Goal: Browse casually

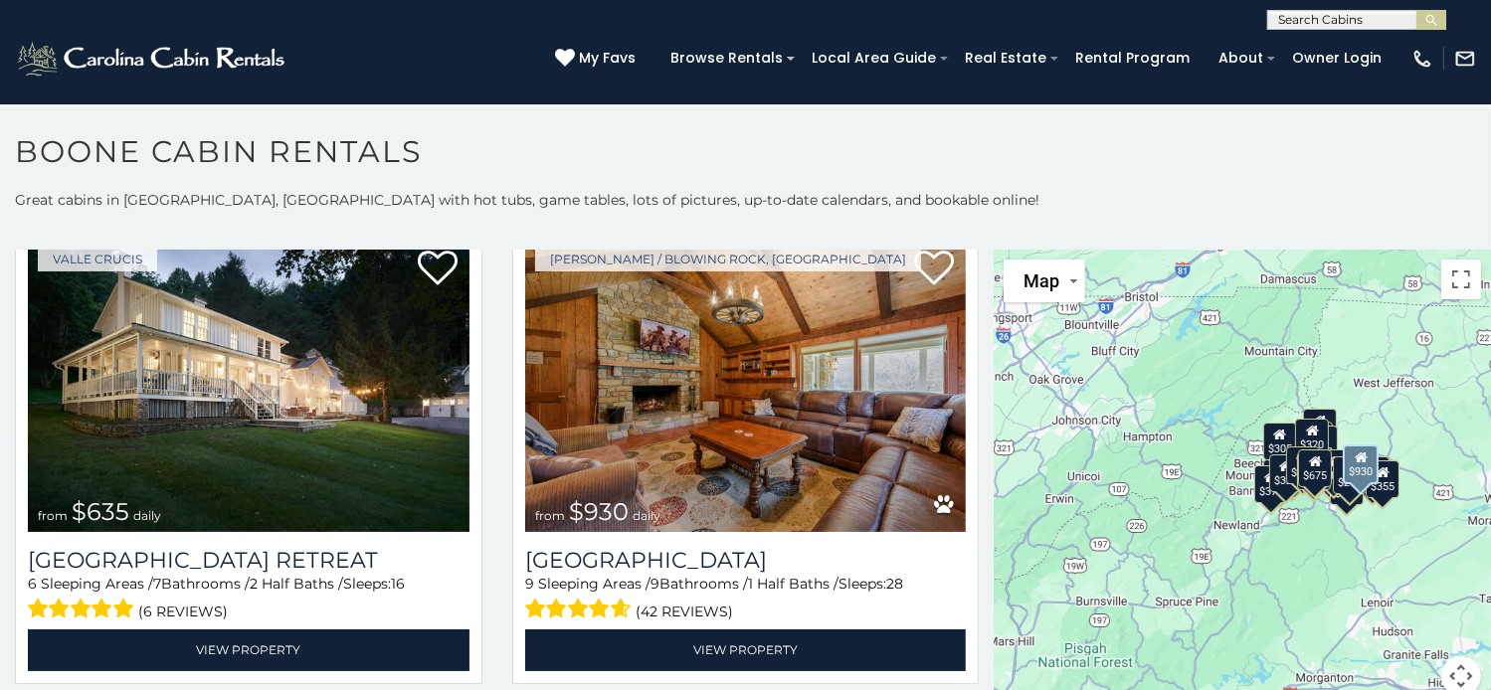
scroll to position [1492, 0]
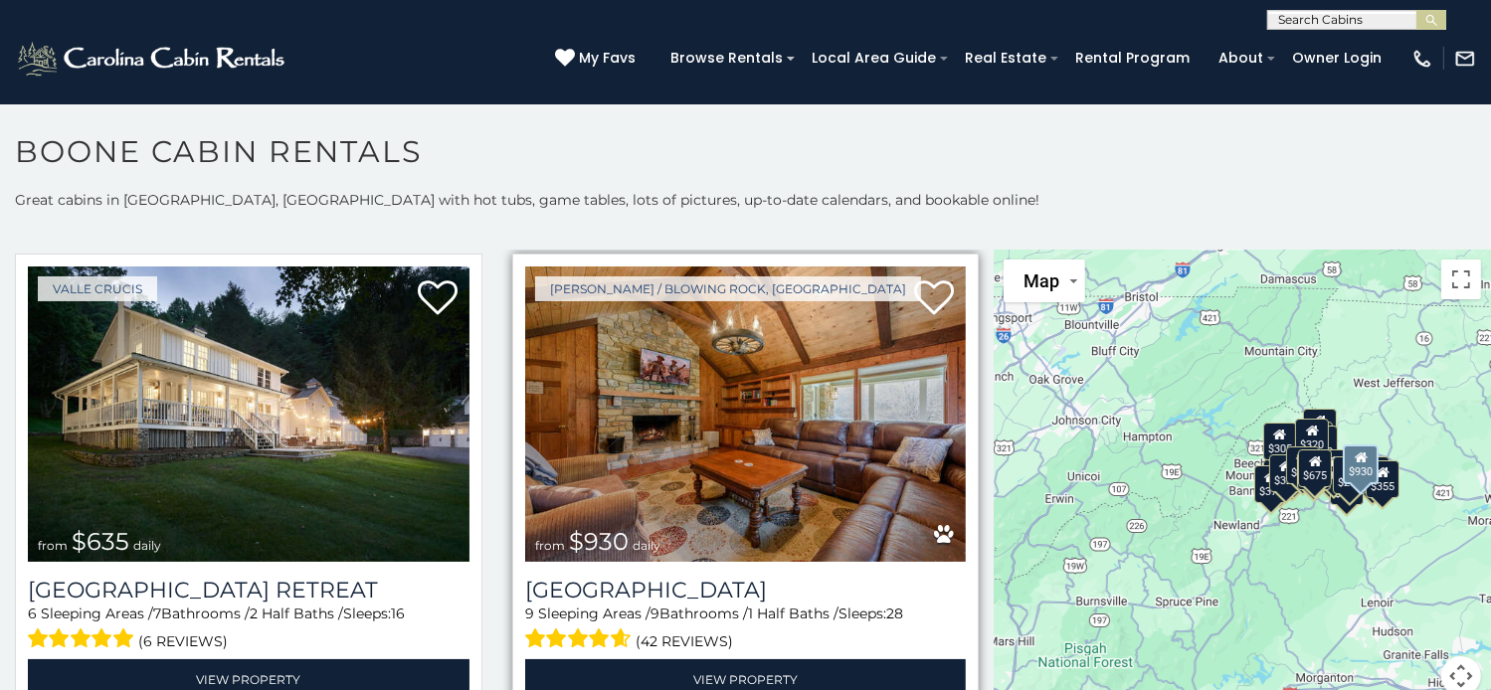
click at [697, 370] on img at bounding box center [746, 414] width 442 height 295
click at [731, 363] on img at bounding box center [746, 414] width 442 height 295
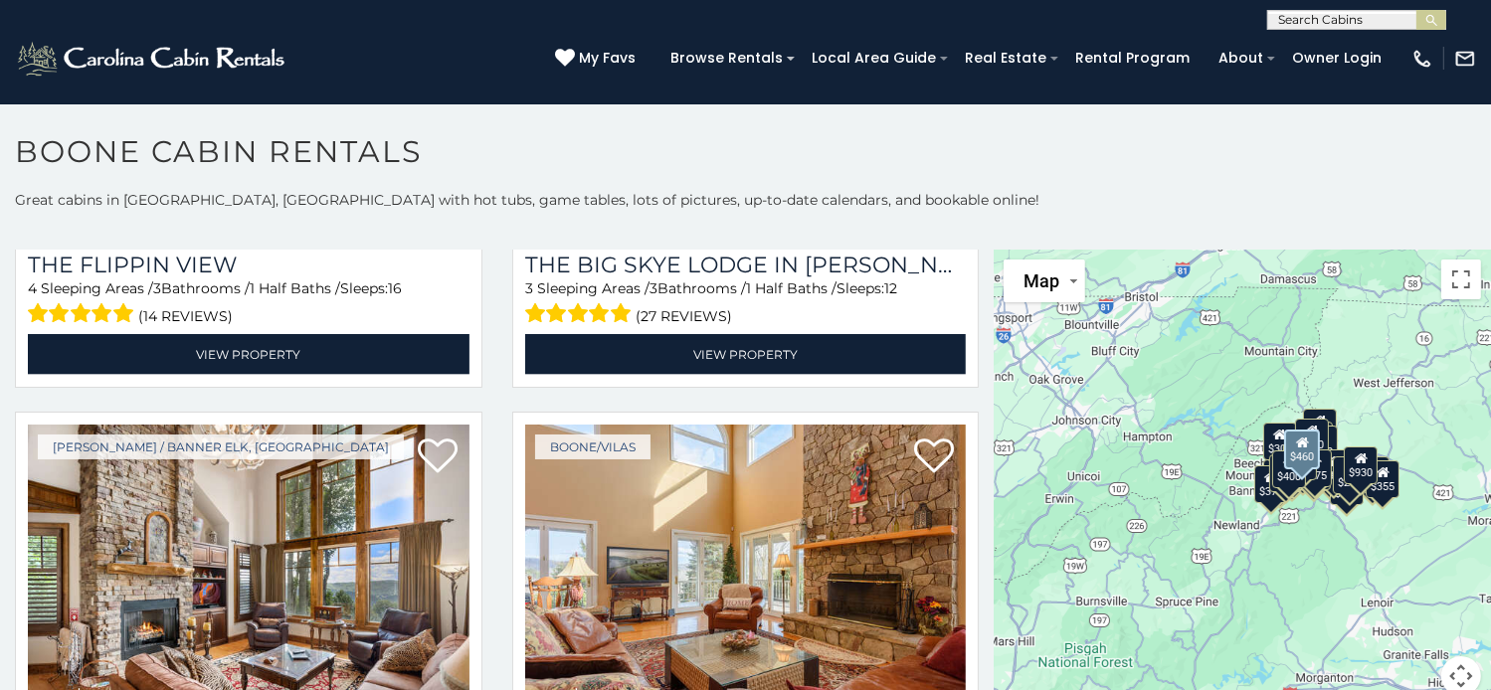
scroll to position [2887, 0]
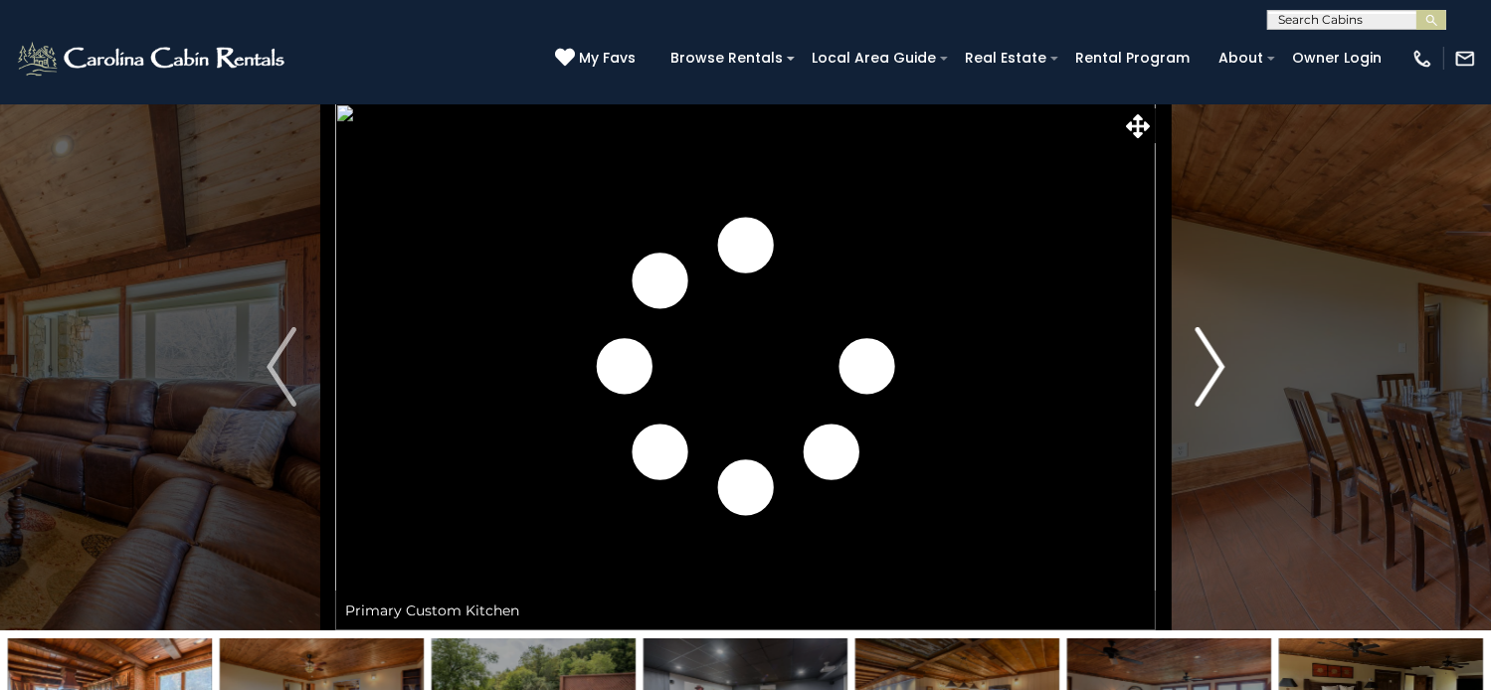
click at [1208, 407] on img "Next" at bounding box center [1210, 367] width 30 height 80
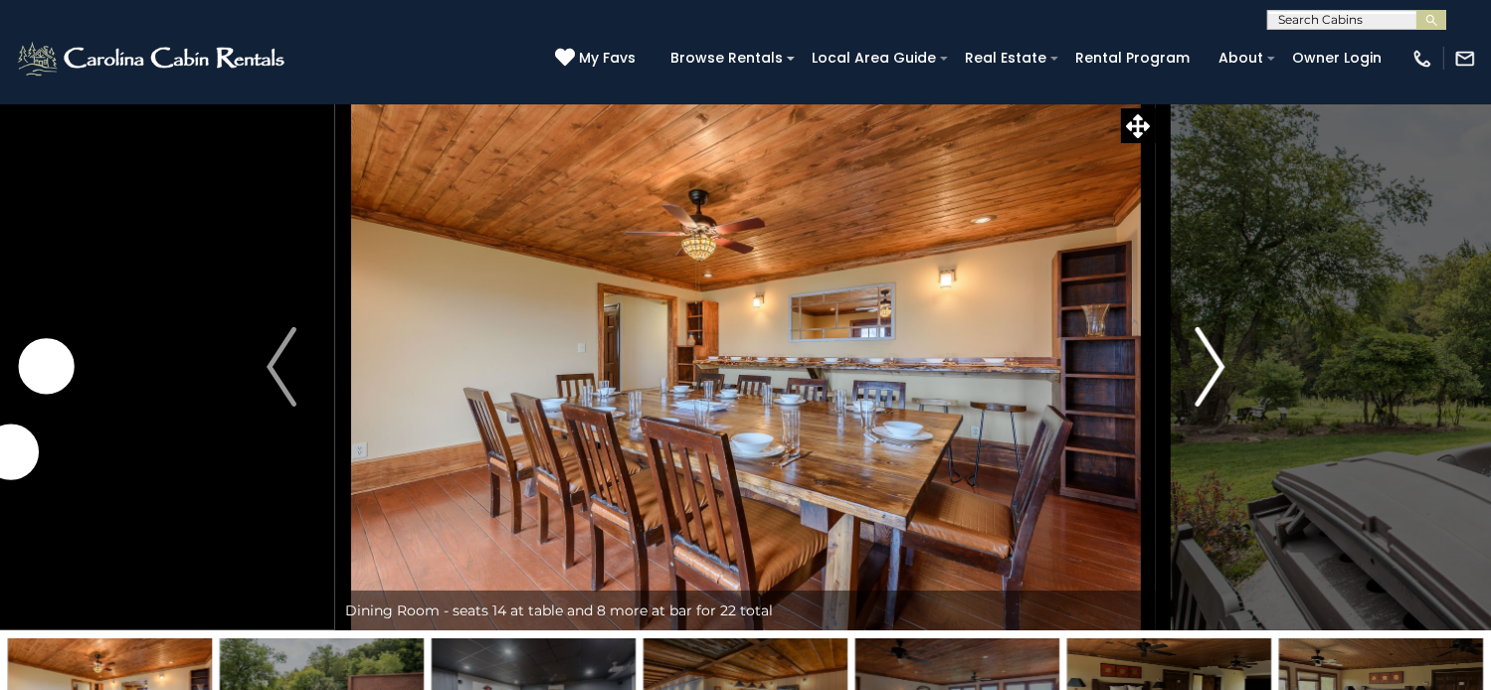
click at [1207, 407] on img "Next" at bounding box center [1210, 367] width 30 height 80
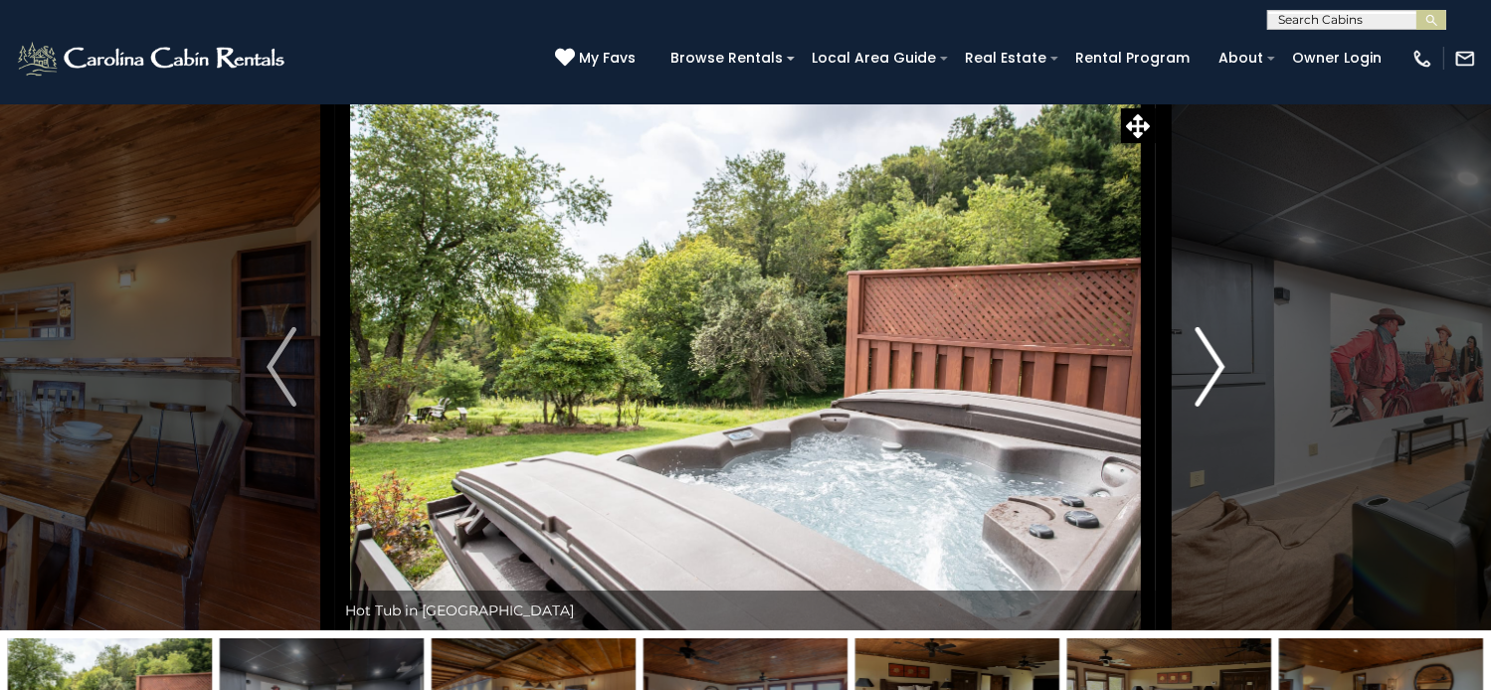
click at [1207, 407] on img "Next" at bounding box center [1210, 367] width 30 height 80
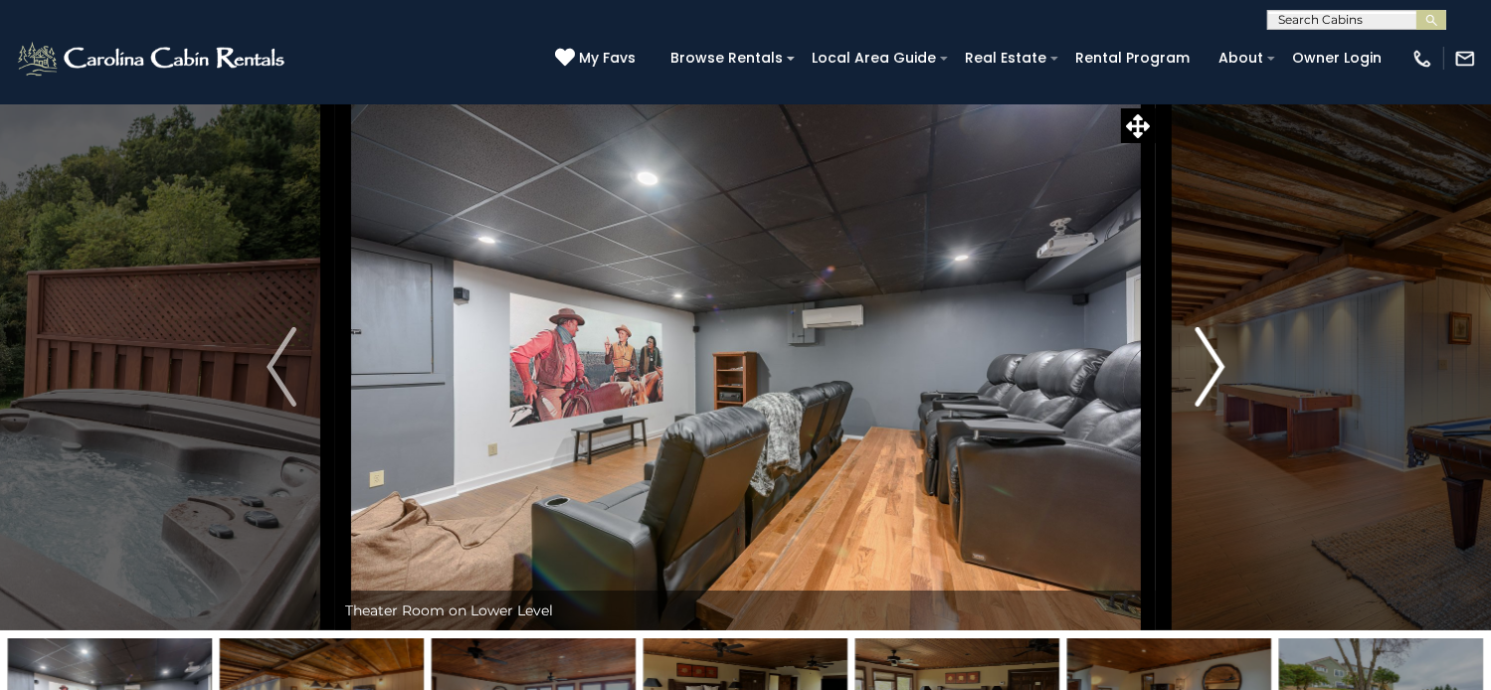
click at [1207, 407] on img "Next" at bounding box center [1210, 367] width 30 height 80
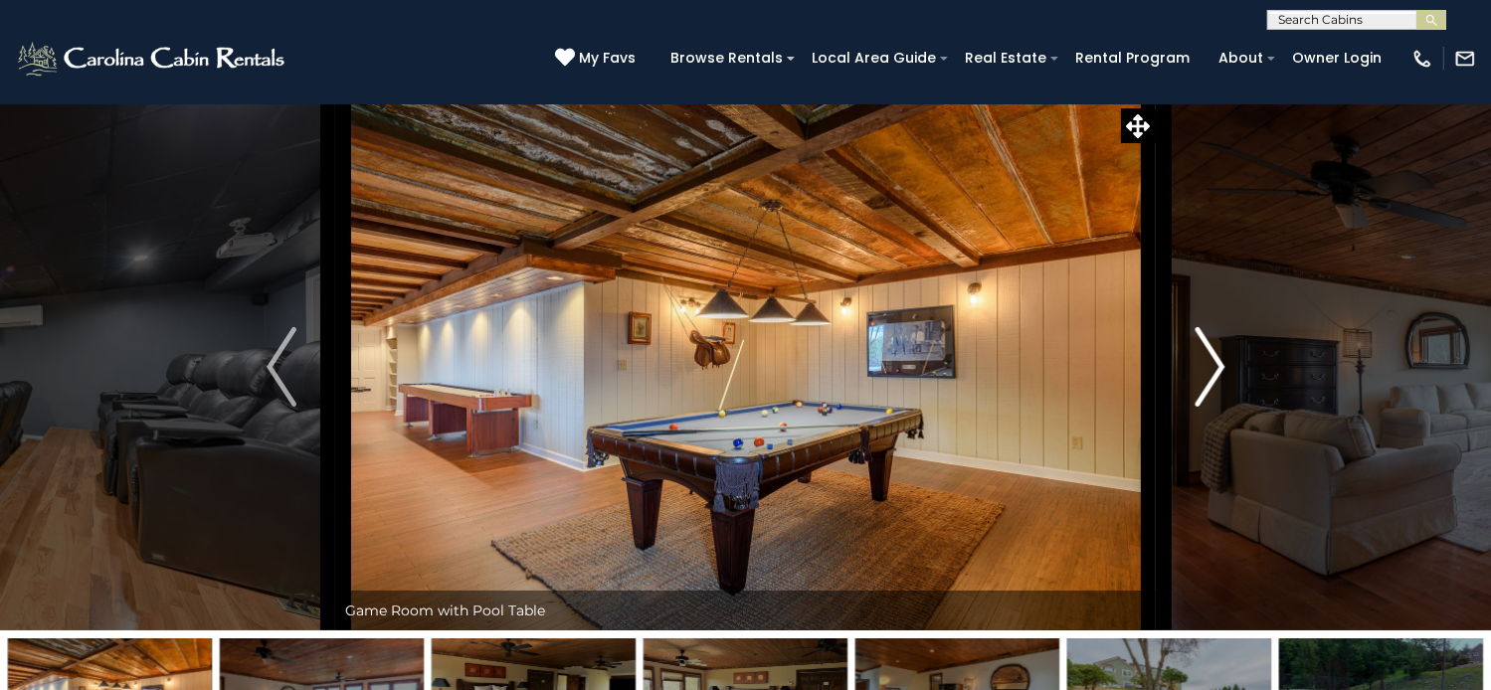
click at [1207, 407] on img "Next" at bounding box center [1210, 367] width 30 height 80
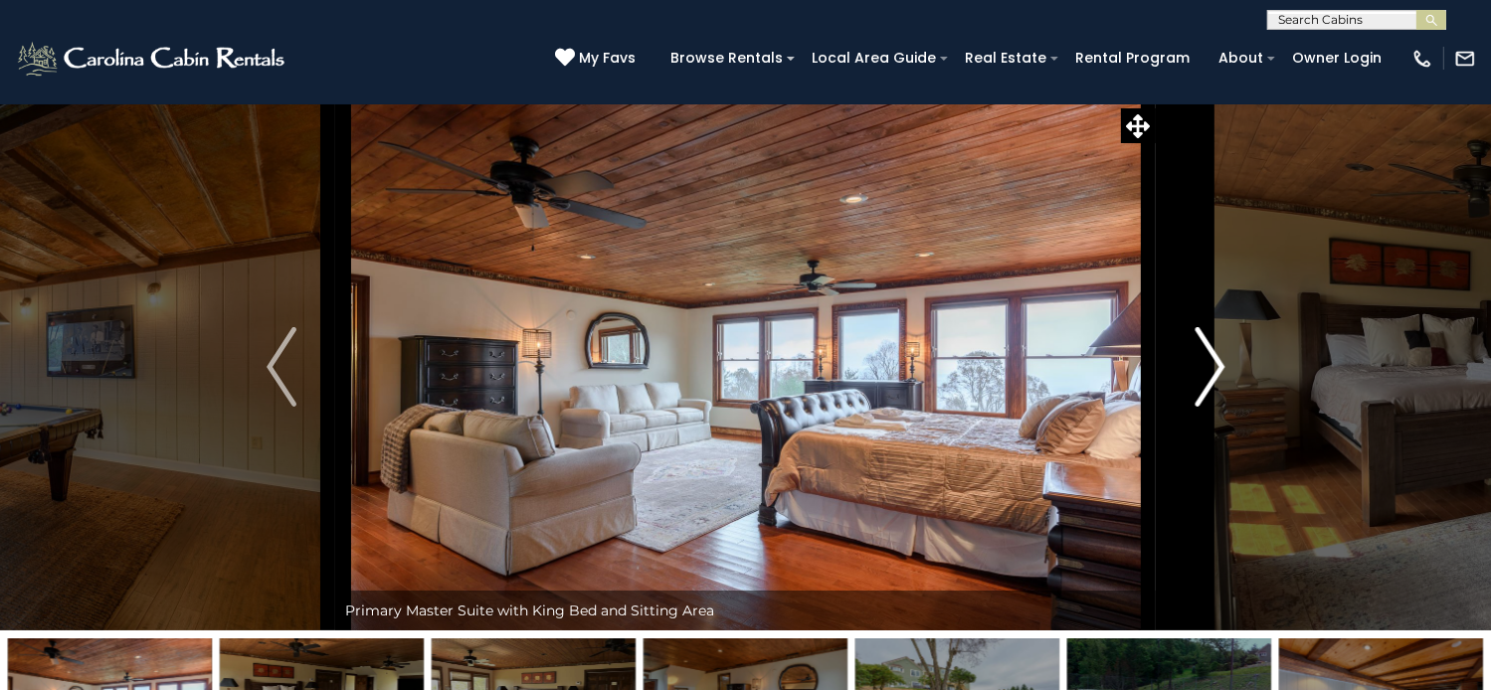
click at [1207, 407] on img "Next" at bounding box center [1210, 367] width 30 height 80
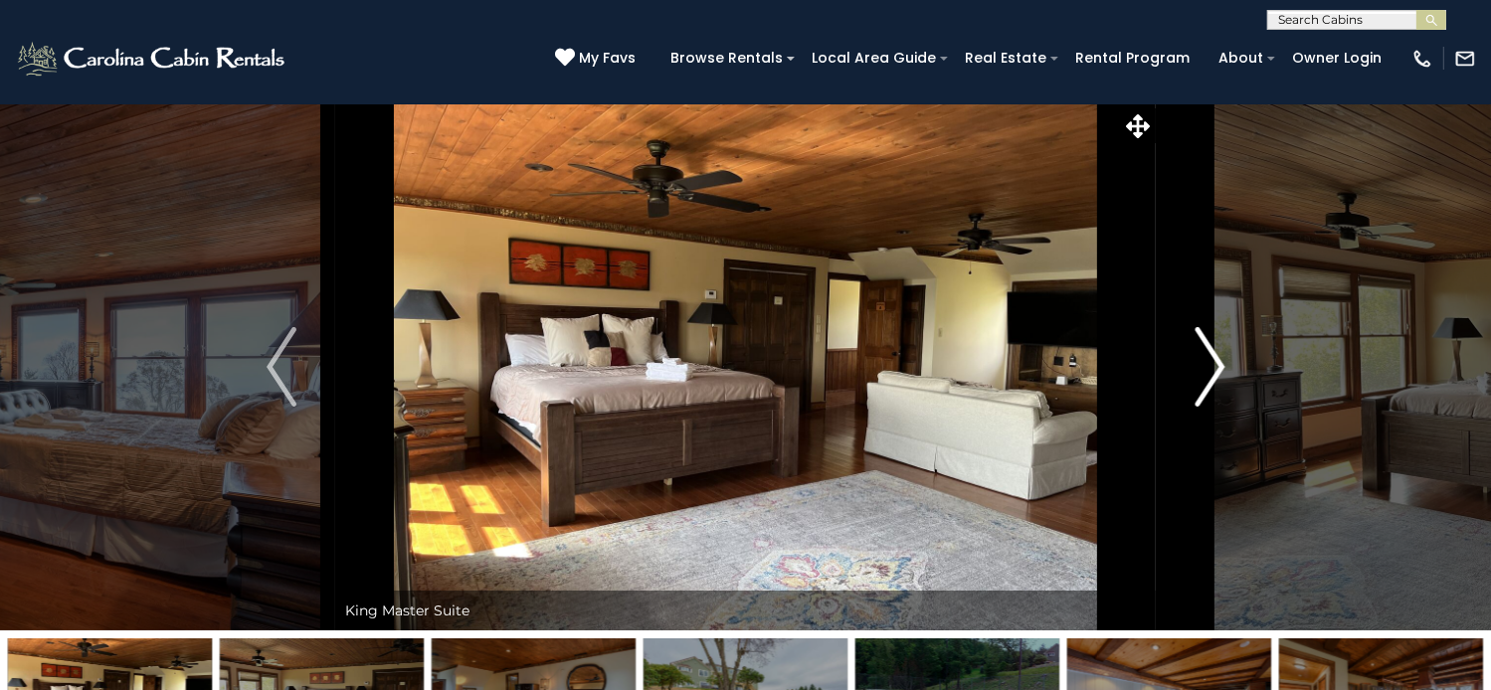
click at [1206, 407] on img "Next" at bounding box center [1210, 367] width 30 height 80
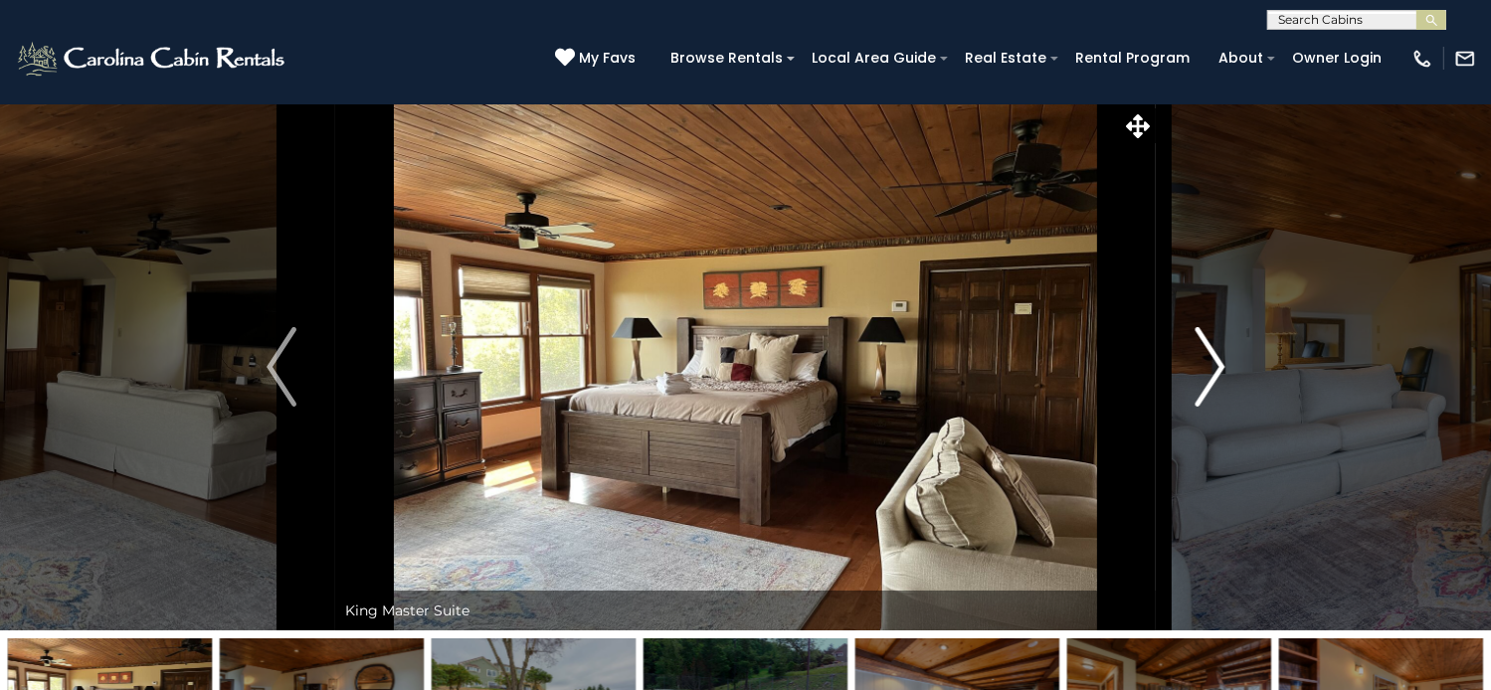
click at [1206, 407] on img "Next" at bounding box center [1210, 367] width 30 height 80
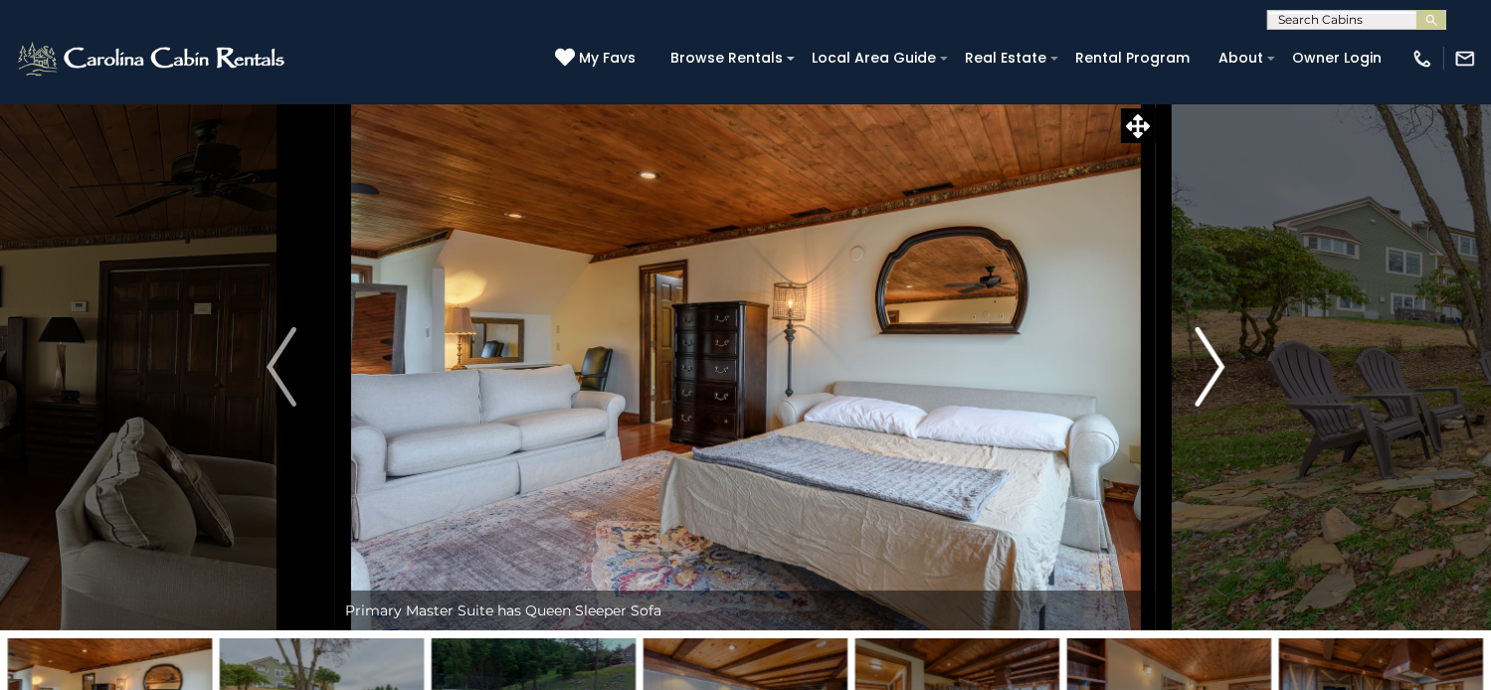
click at [1206, 407] on img "Next" at bounding box center [1210, 367] width 30 height 80
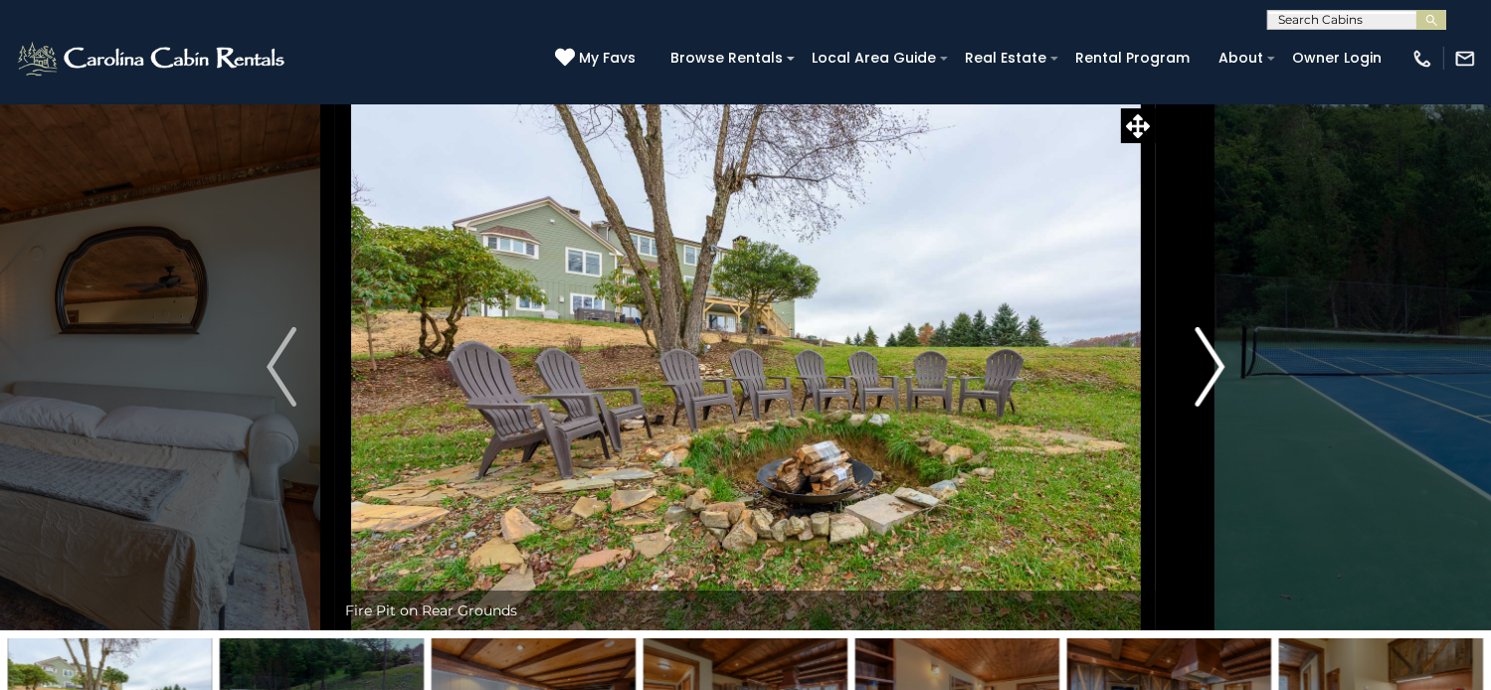
click at [1206, 407] on img "Next" at bounding box center [1210, 367] width 30 height 80
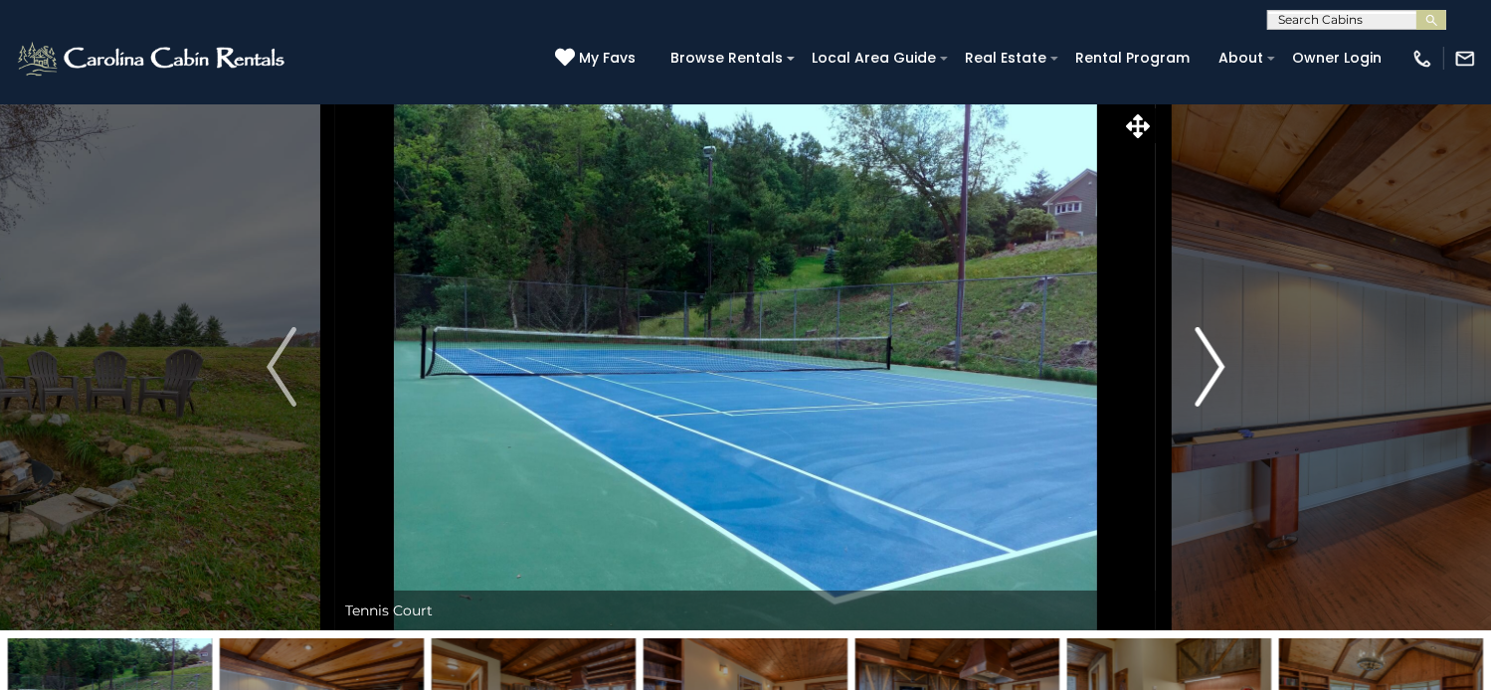
click at [1206, 407] on img "Next" at bounding box center [1210, 367] width 30 height 80
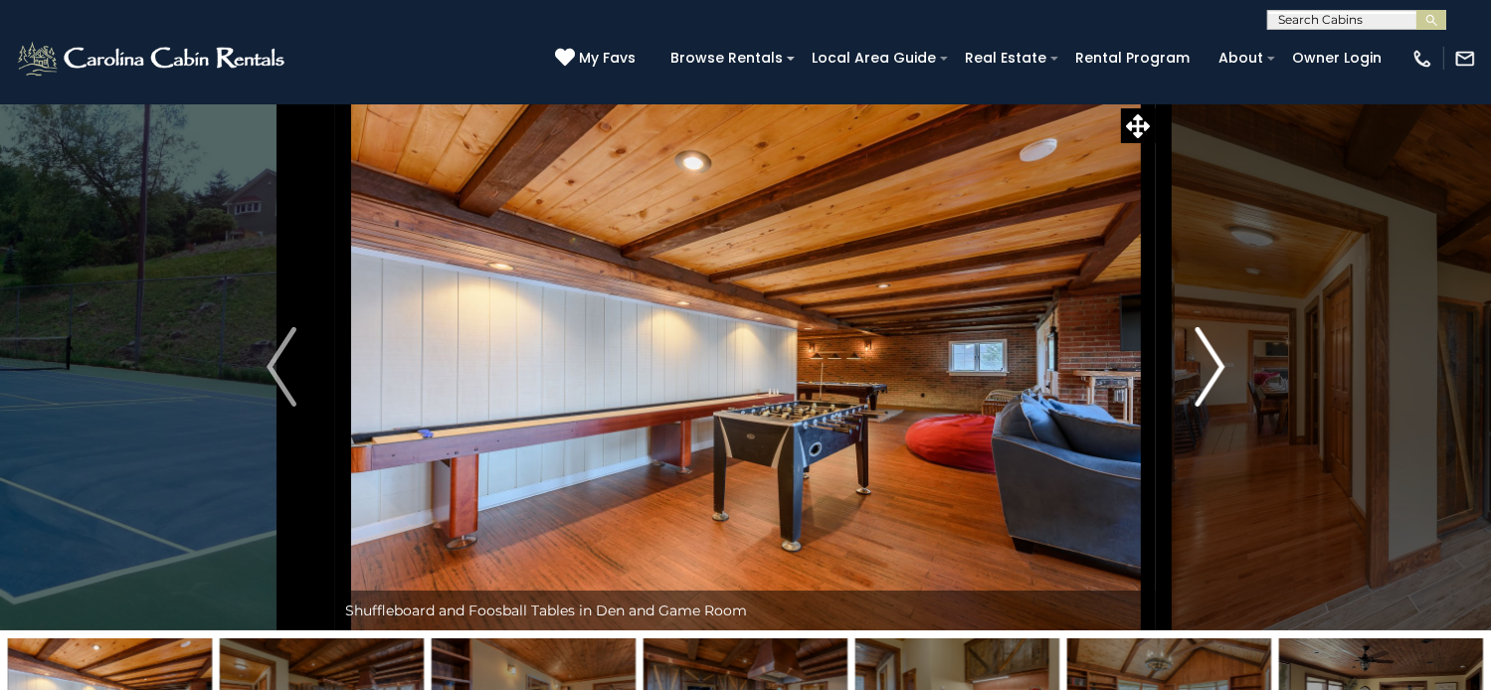
click at [1206, 407] on img "Next" at bounding box center [1210, 367] width 30 height 80
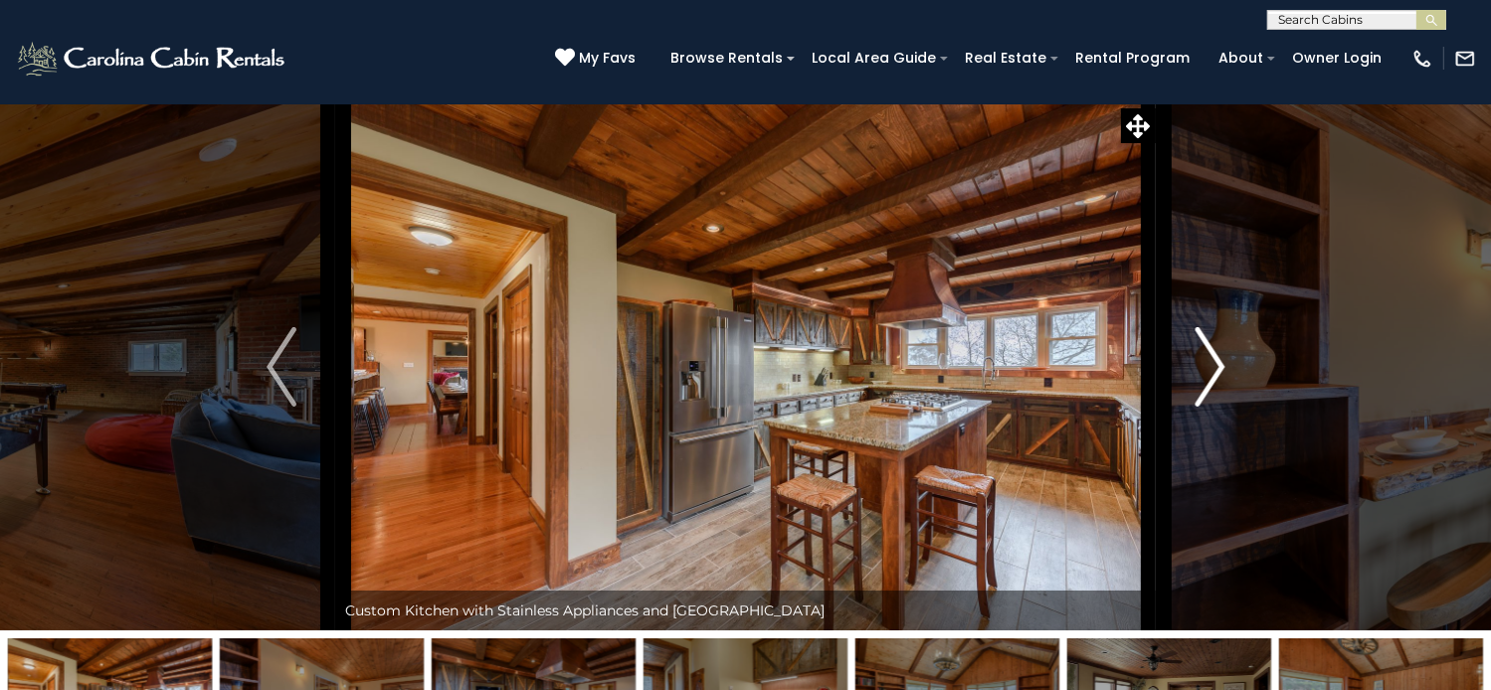
click at [1206, 407] on img "Next" at bounding box center [1210, 367] width 30 height 80
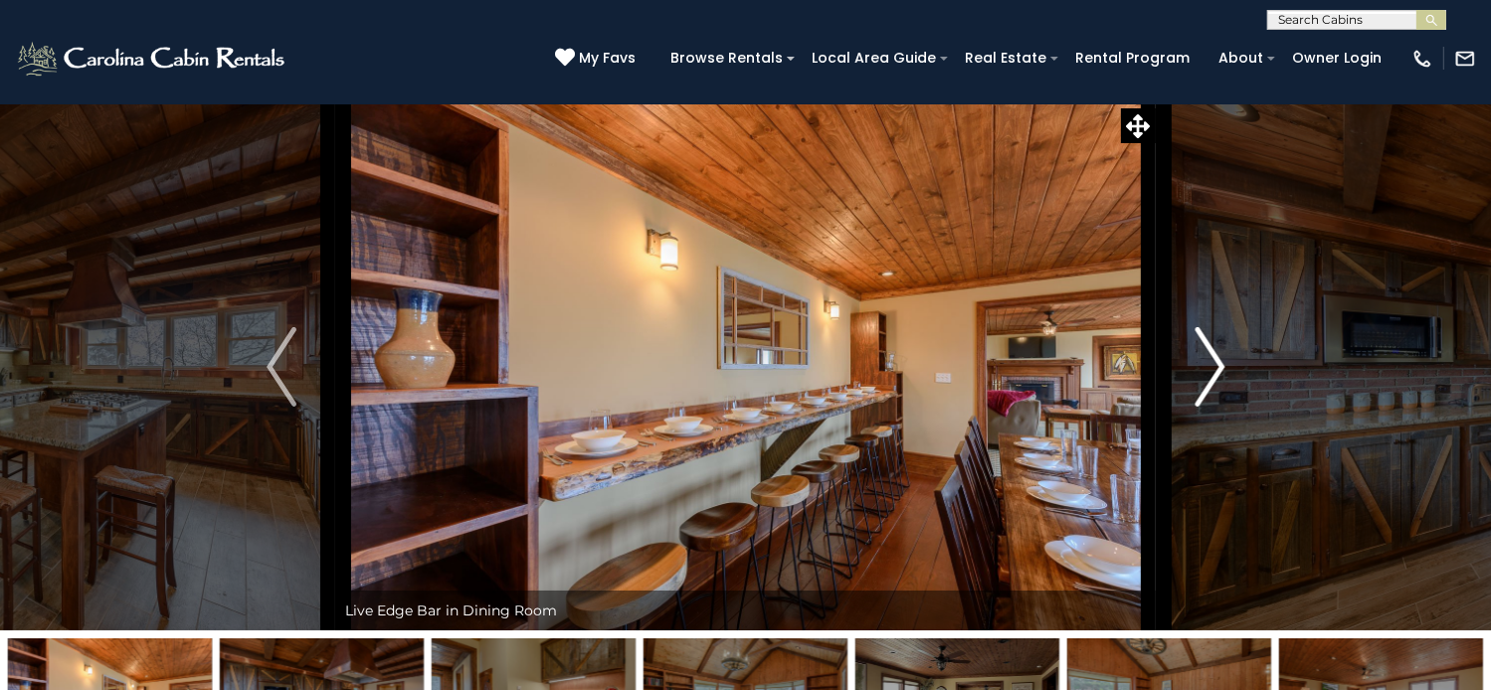
click at [1206, 407] on img "Next" at bounding box center [1210, 367] width 30 height 80
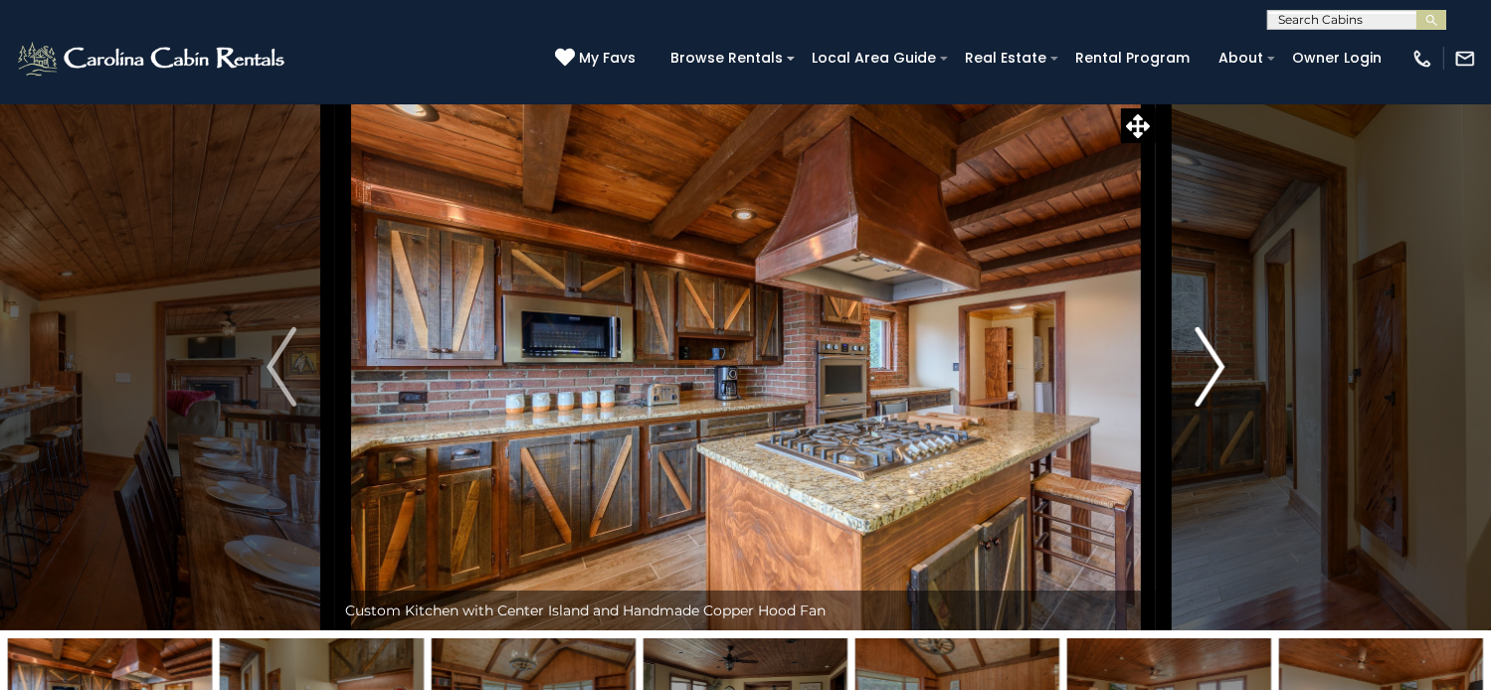
click at [1206, 407] on img "Next" at bounding box center [1210, 367] width 30 height 80
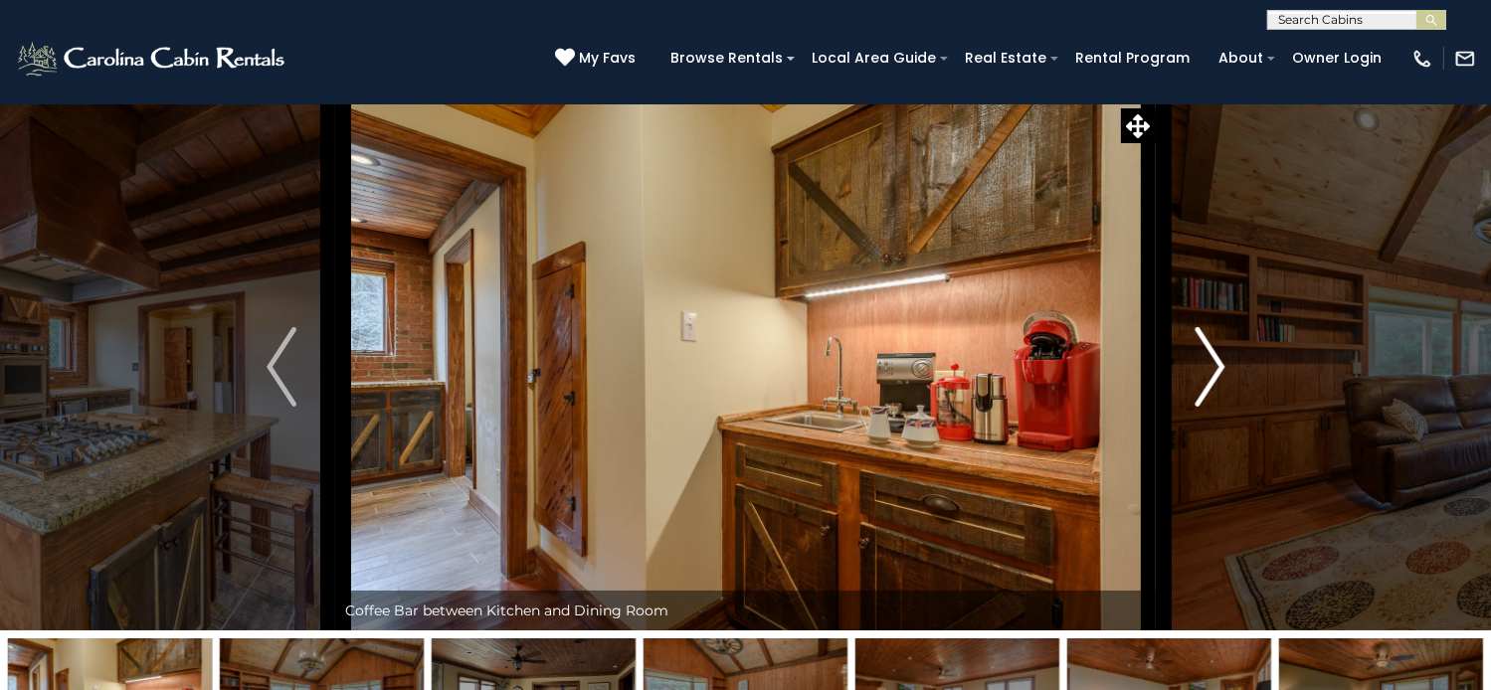
click at [1206, 407] on img "Next" at bounding box center [1210, 367] width 30 height 80
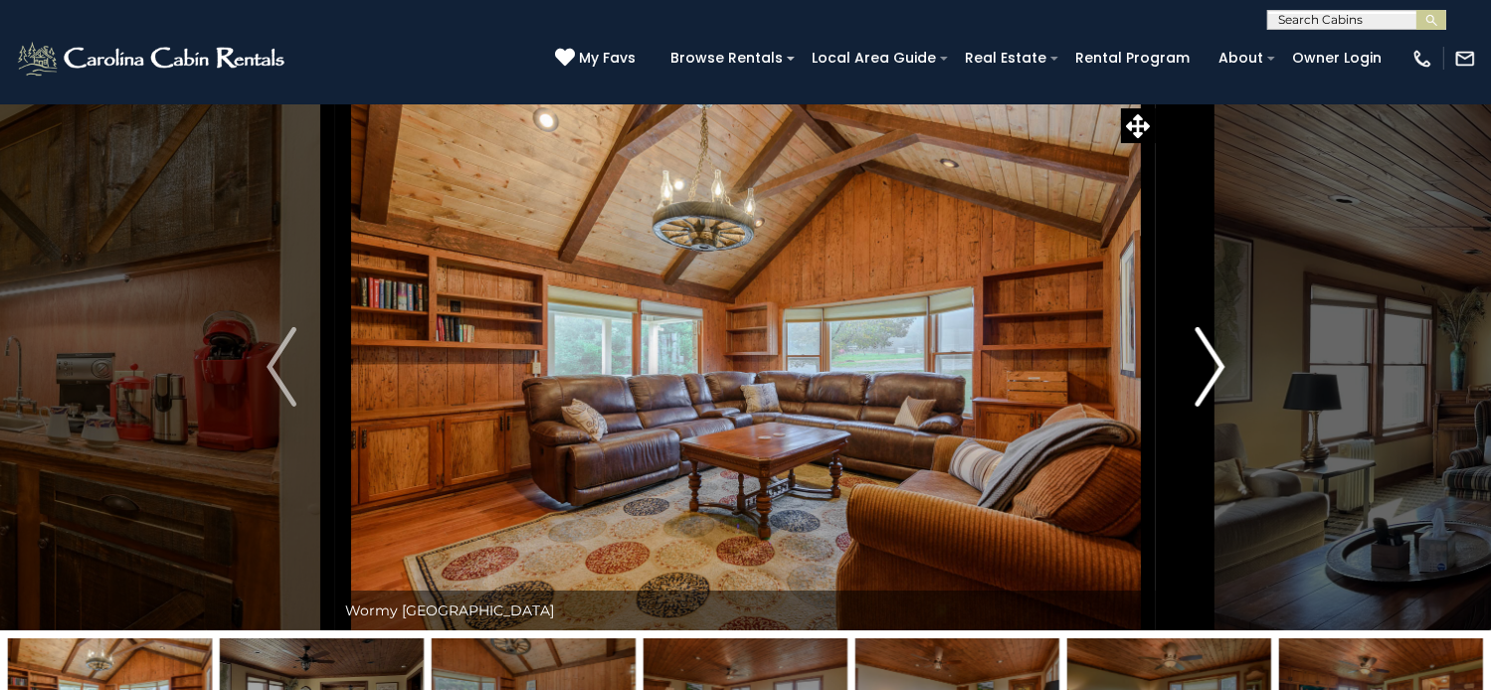
click at [1206, 407] on img "Next" at bounding box center [1210, 367] width 30 height 80
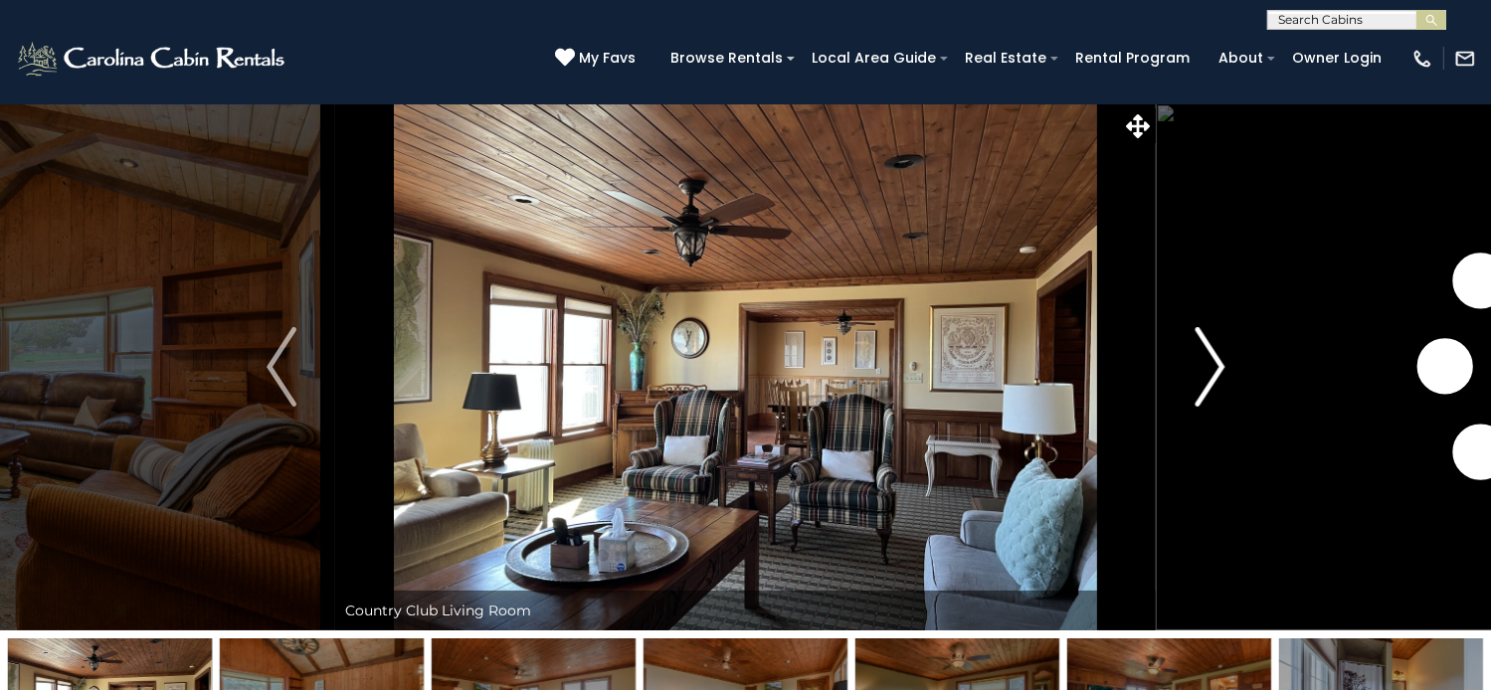
click at [1206, 407] on img "Next" at bounding box center [1210, 367] width 30 height 80
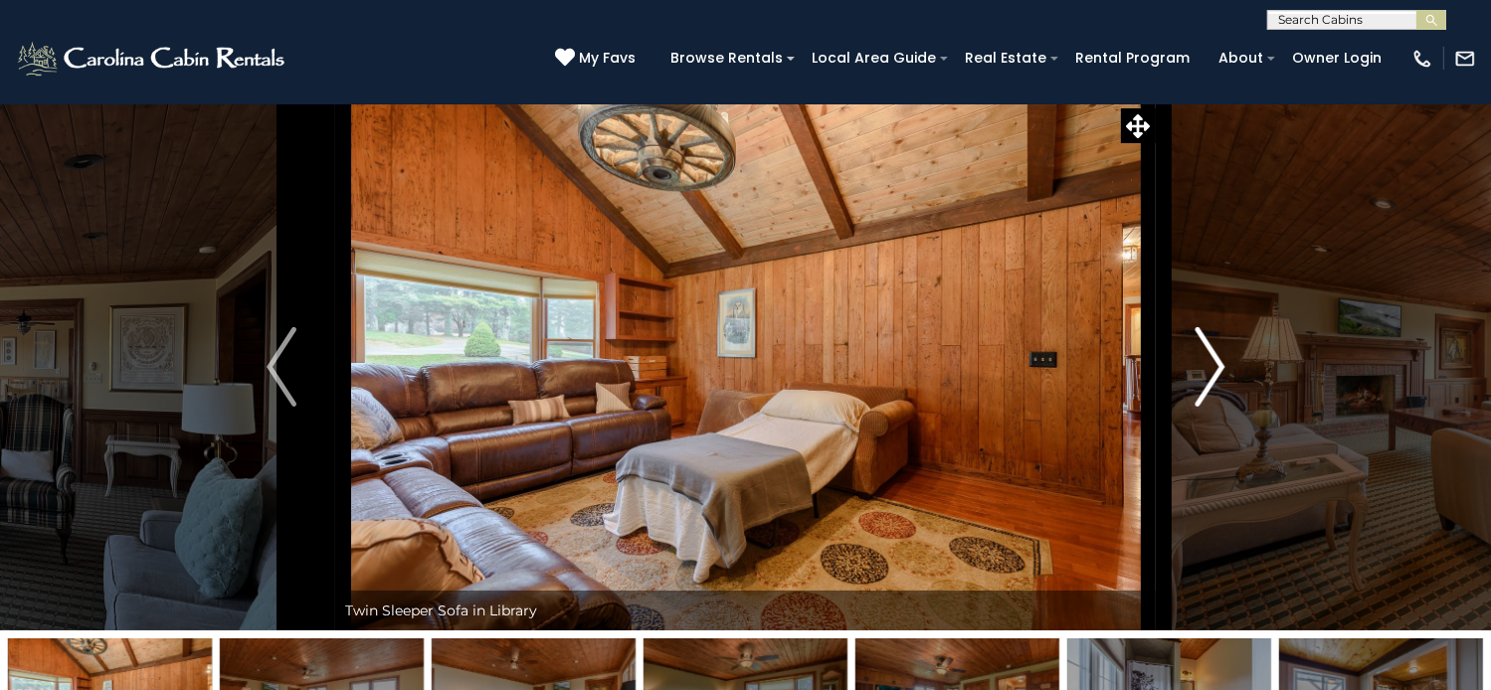
click at [1206, 407] on img "Next" at bounding box center [1210, 367] width 30 height 80
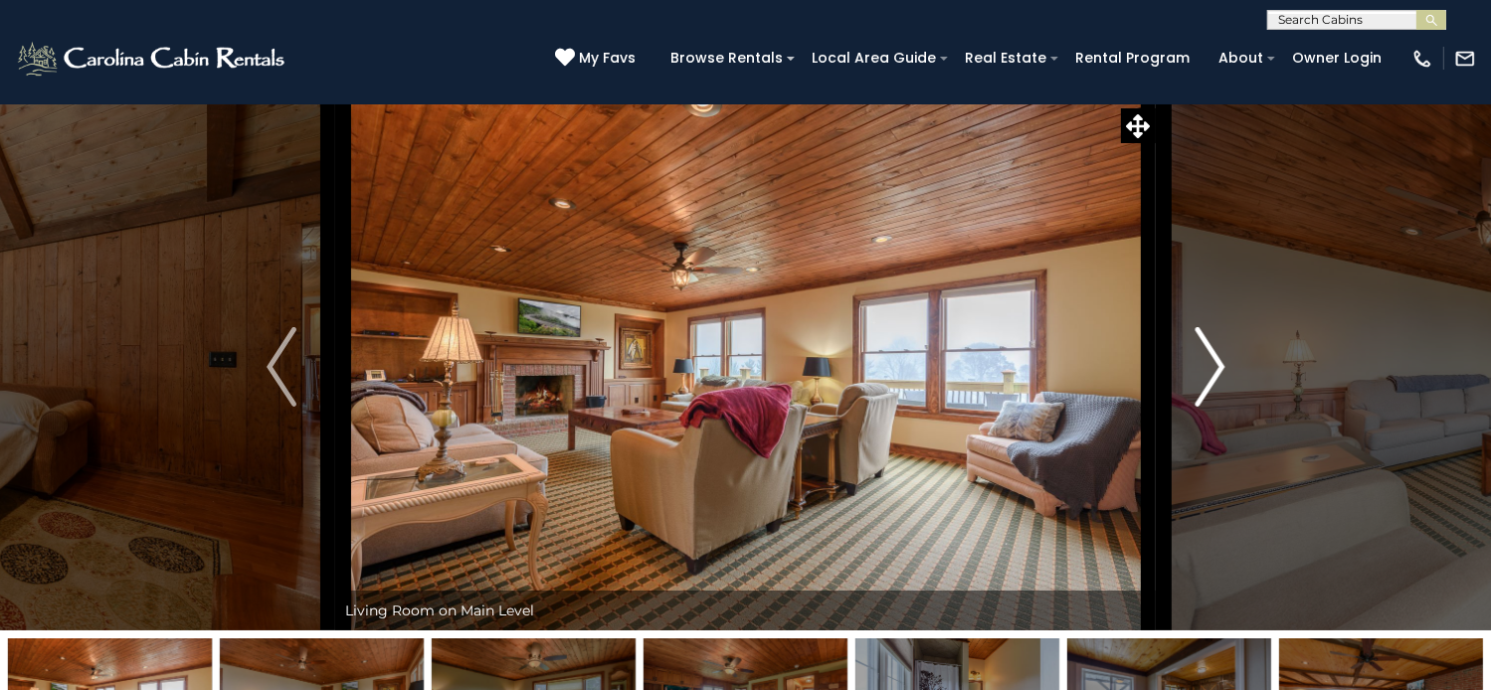
click at [1206, 407] on img "Next" at bounding box center [1210, 367] width 30 height 80
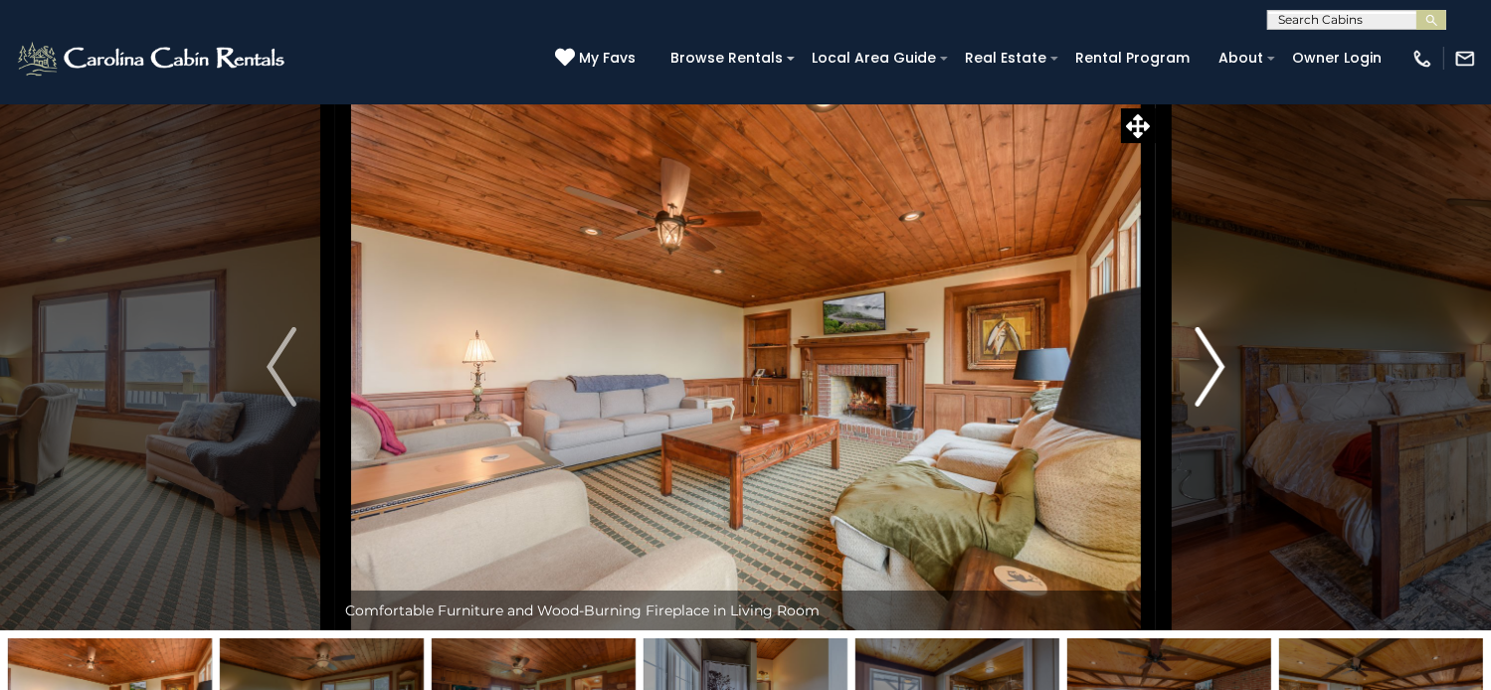
click at [1206, 407] on img "Next" at bounding box center [1210, 367] width 30 height 80
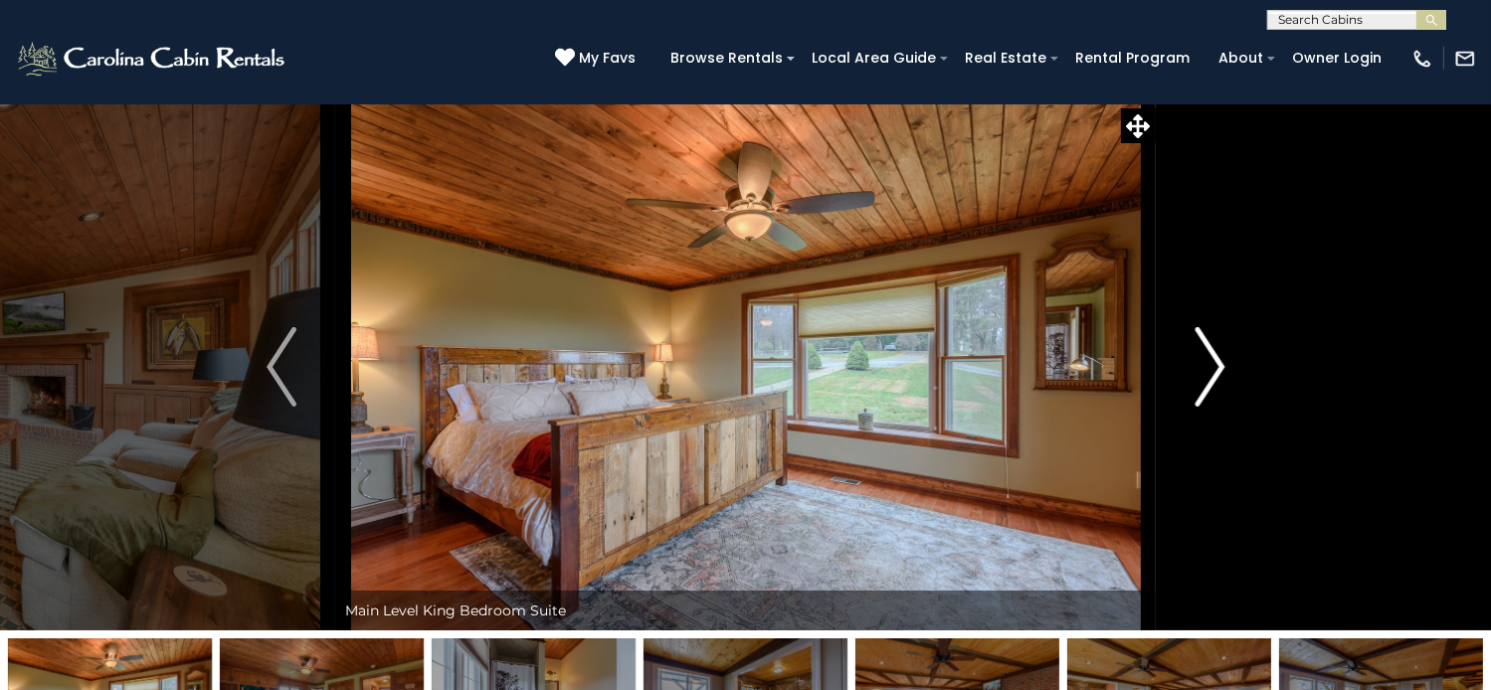
click at [1206, 407] on img "Next" at bounding box center [1210, 367] width 30 height 80
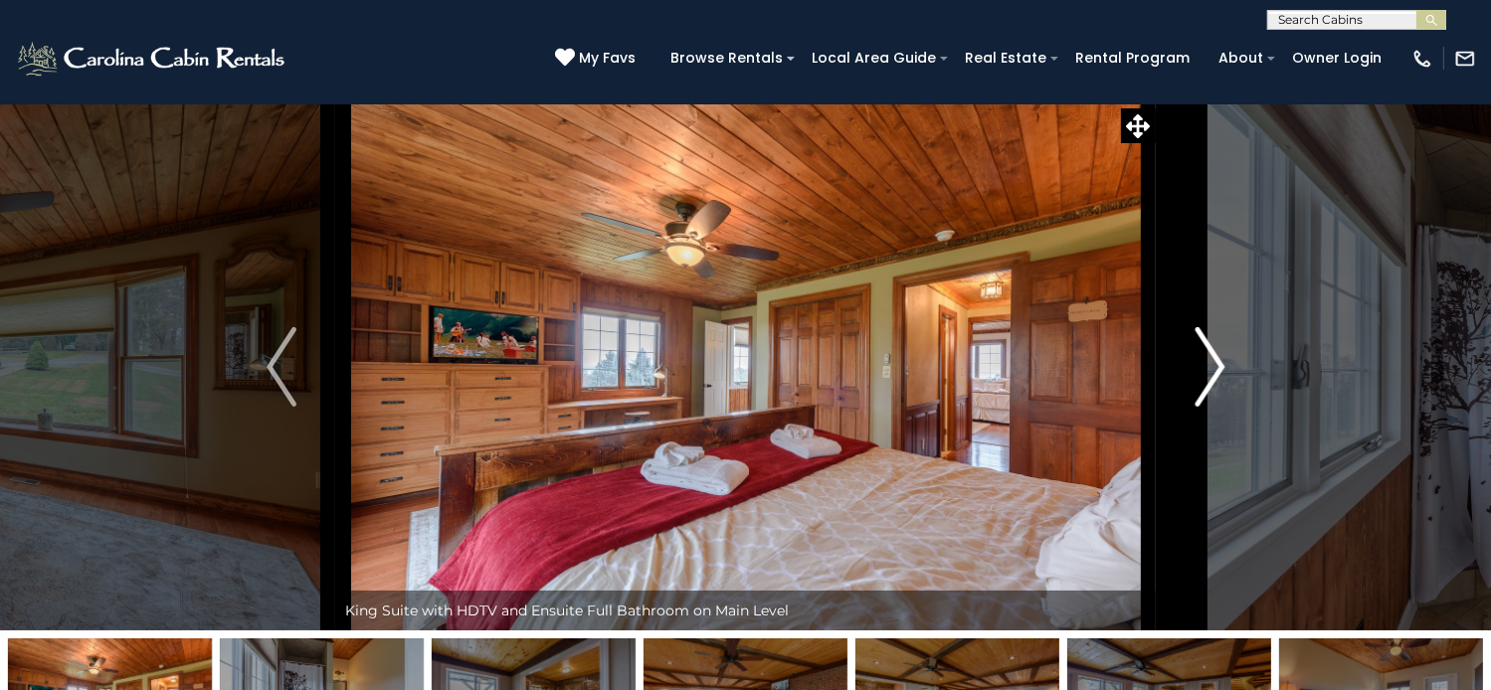
click at [1206, 407] on img "Next" at bounding box center [1210, 367] width 30 height 80
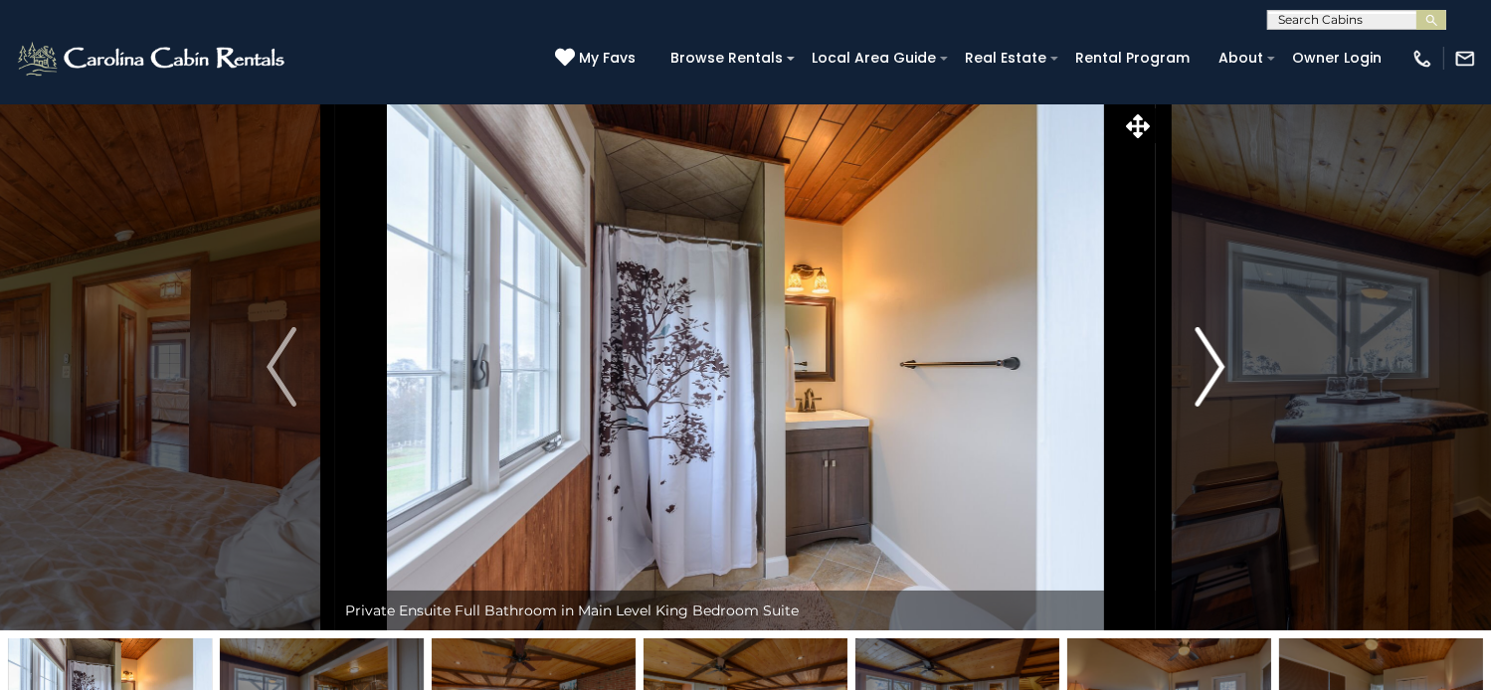
click at [1206, 407] on img "Next" at bounding box center [1210, 367] width 30 height 80
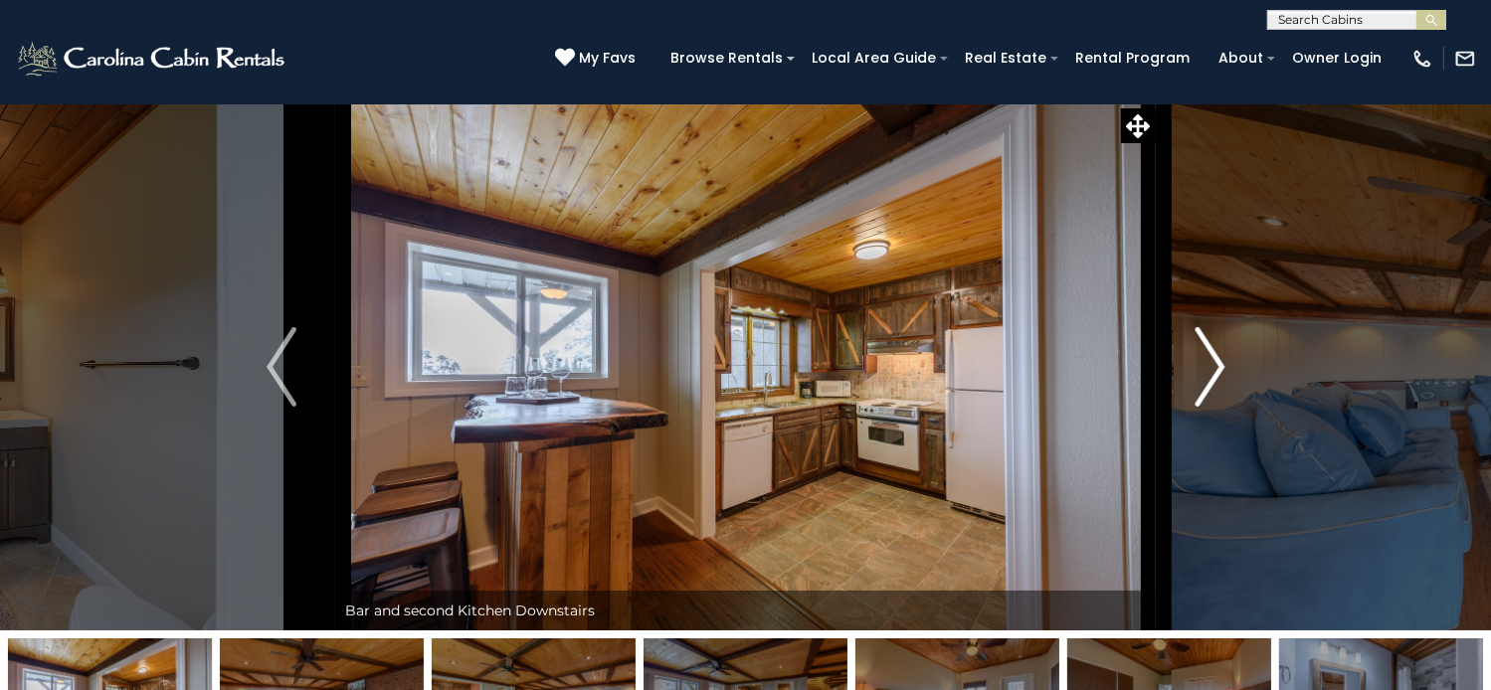
click at [1206, 407] on img "Next" at bounding box center [1210, 367] width 30 height 80
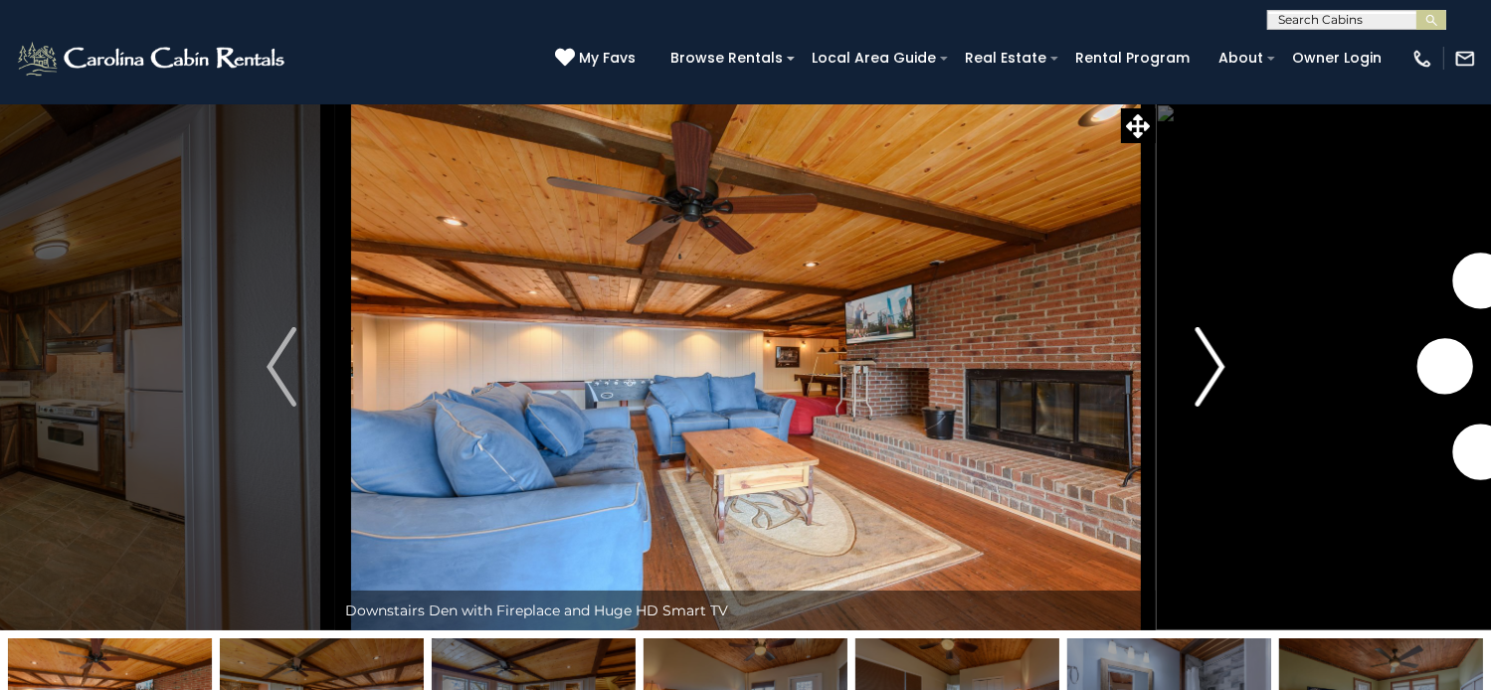
click at [1206, 407] on img "Next" at bounding box center [1210, 367] width 30 height 80
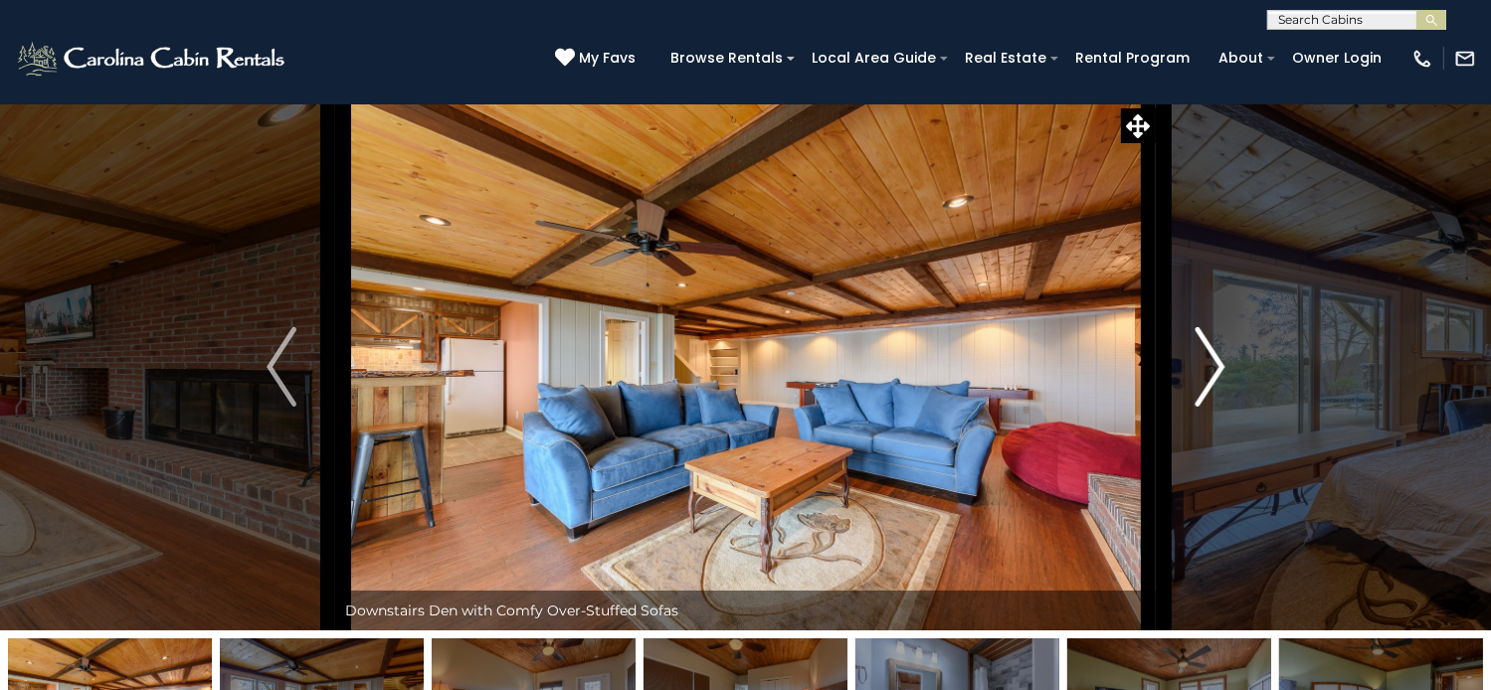
click at [1206, 407] on img "Next" at bounding box center [1210, 367] width 30 height 80
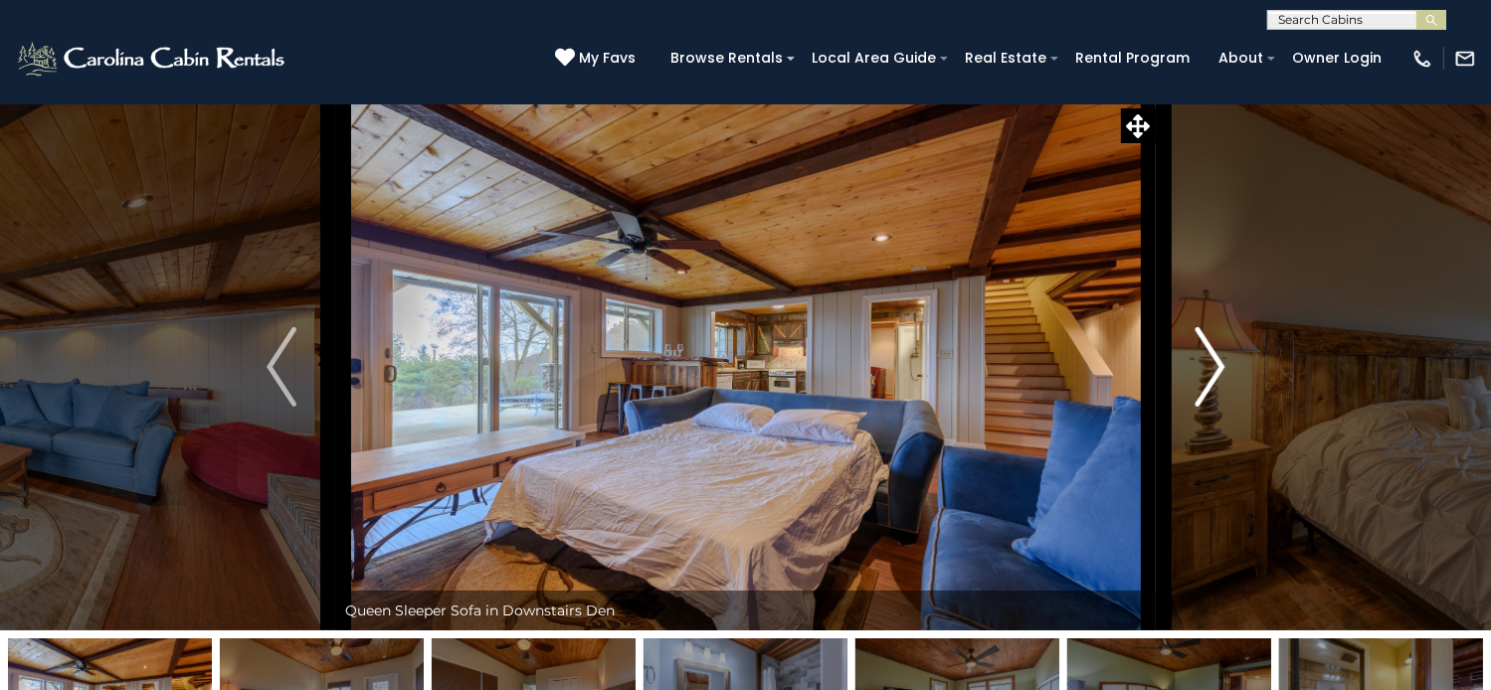
click at [1206, 407] on img "Next" at bounding box center [1210, 367] width 30 height 80
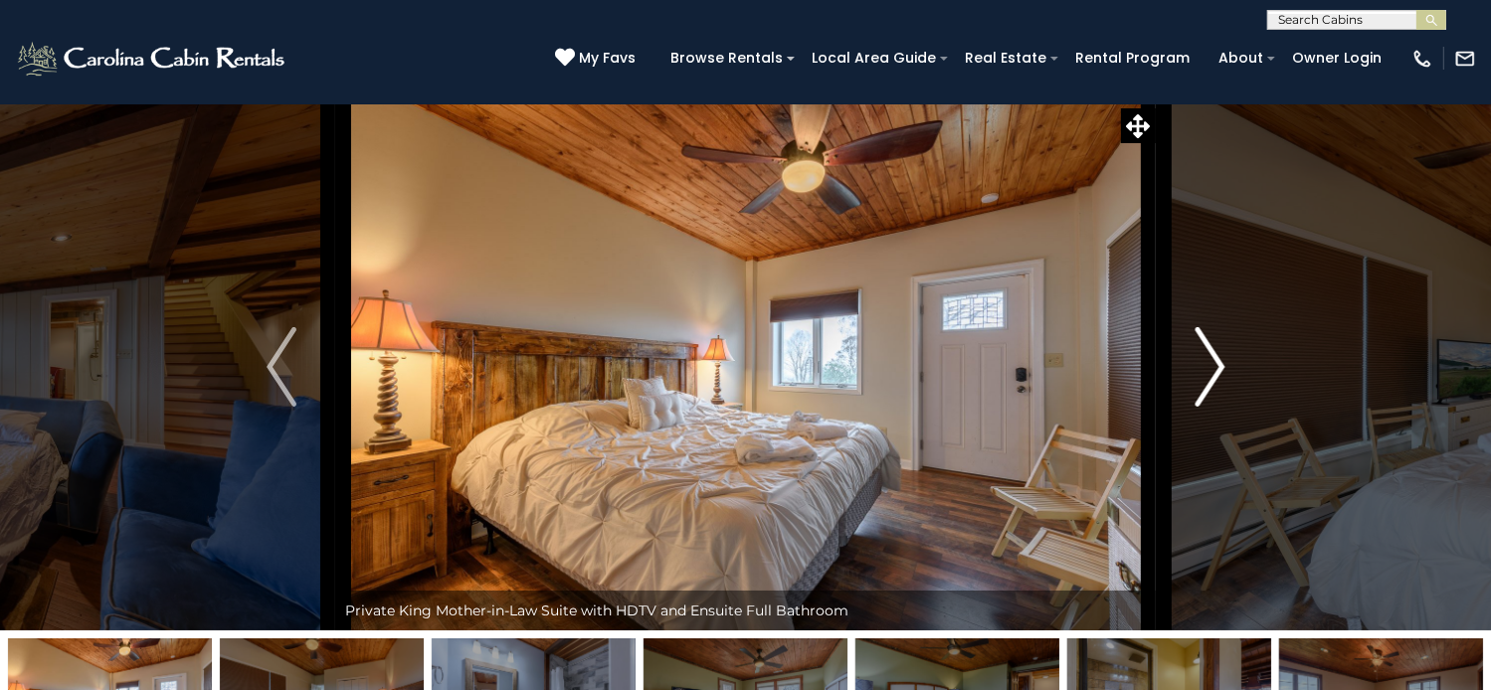
click at [1206, 407] on img "Next" at bounding box center [1210, 367] width 30 height 80
